Goal: Task Accomplishment & Management: Manage account settings

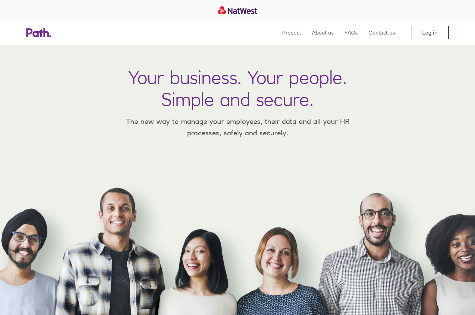
click at [427, 32] on link "Log in" at bounding box center [430, 33] width 38 height 14
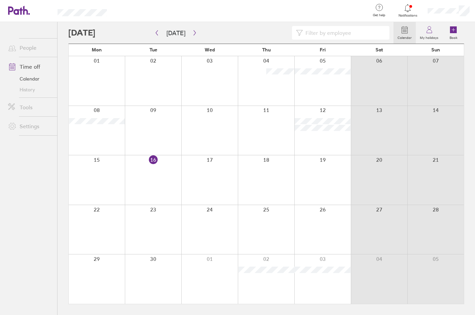
click at [410, 8] on icon at bounding box center [408, 8] width 8 height 8
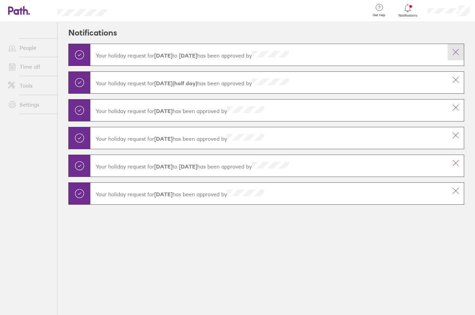
click at [460, 54] on icon at bounding box center [456, 52] width 8 height 8
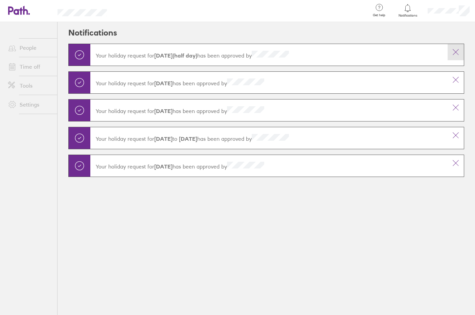
click at [457, 53] on icon at bounding box center [456, 52] width 8 height 8
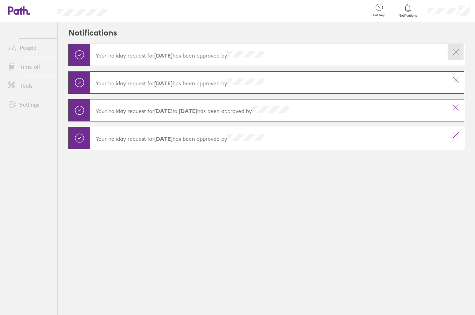
click at [454, 56] on icon at bounding box center [456, 52] width 8 height 8
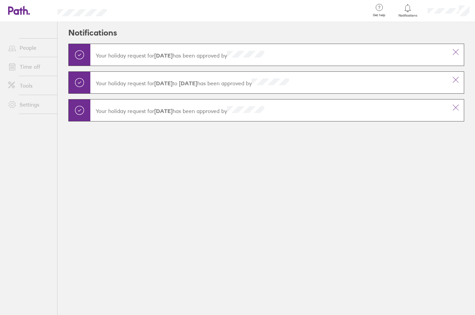
click at [454, 56] on icon at bounding box center [456, 52] width 8 height 8
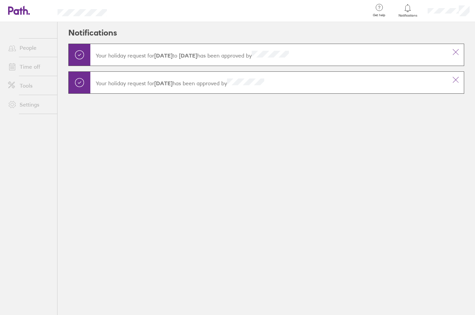
click at [454, 56] on icon at bounding box center [456, 52] width 8 height 8
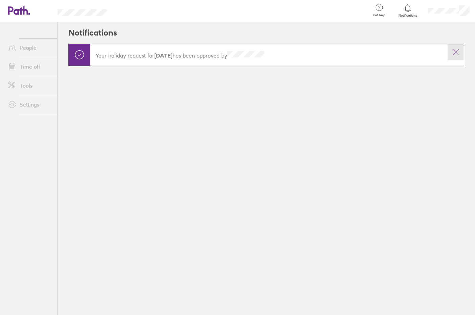
click at [454, 56] on icon at bounding box center [456, 52] width 8 height 8
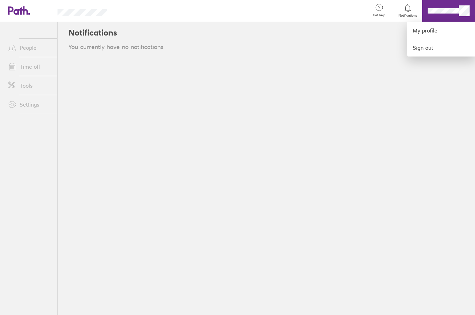
click at [350, 48] on div at bounding box center [237, 157] width 475 height 315
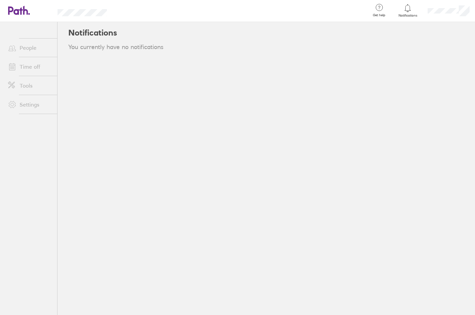
click at [23, 15] on link at bounding box center [19, 11] width 22 height 10
